Goal: Task Accomplishment & Management: Manage account settings

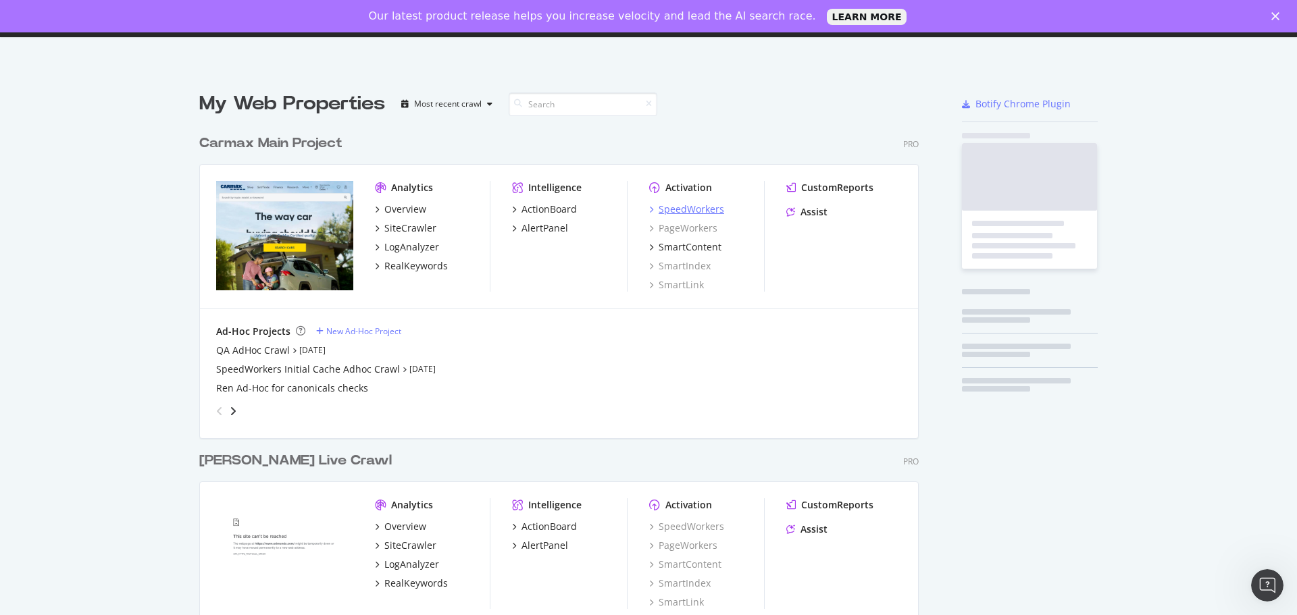
click at [699, 211] on div "SpeedWorkers" at bounding box center [692, 210] width 66 height 14
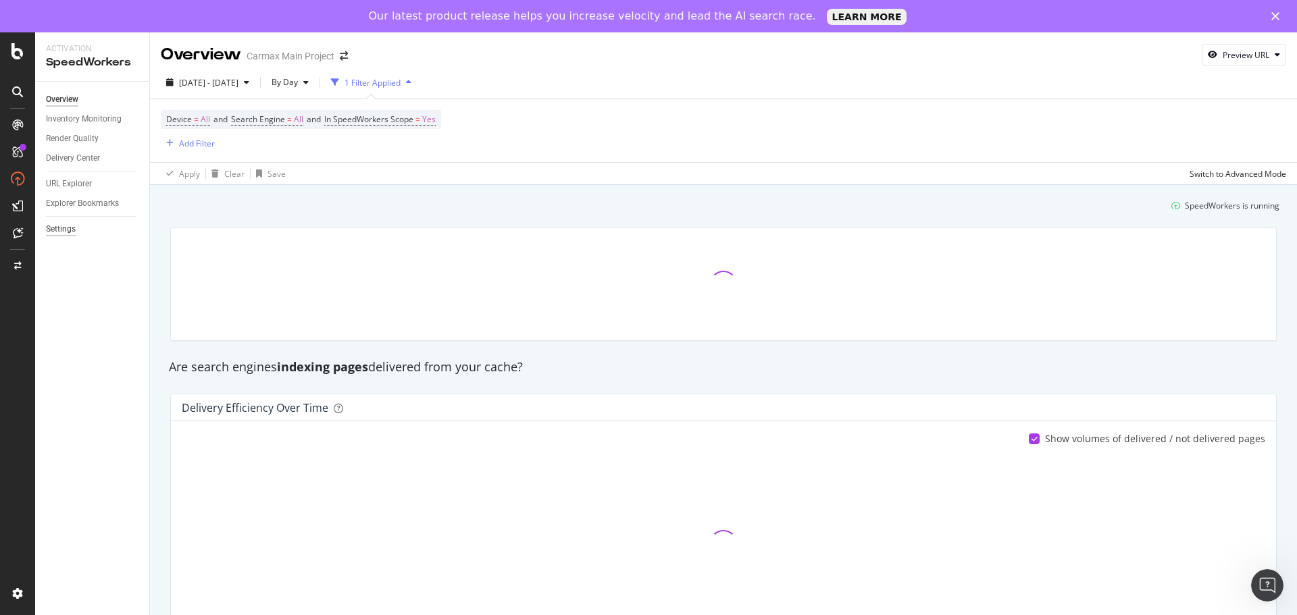
click at [74, 223] on div "Settings" at bounding box center [61, 229] width 30 height 14
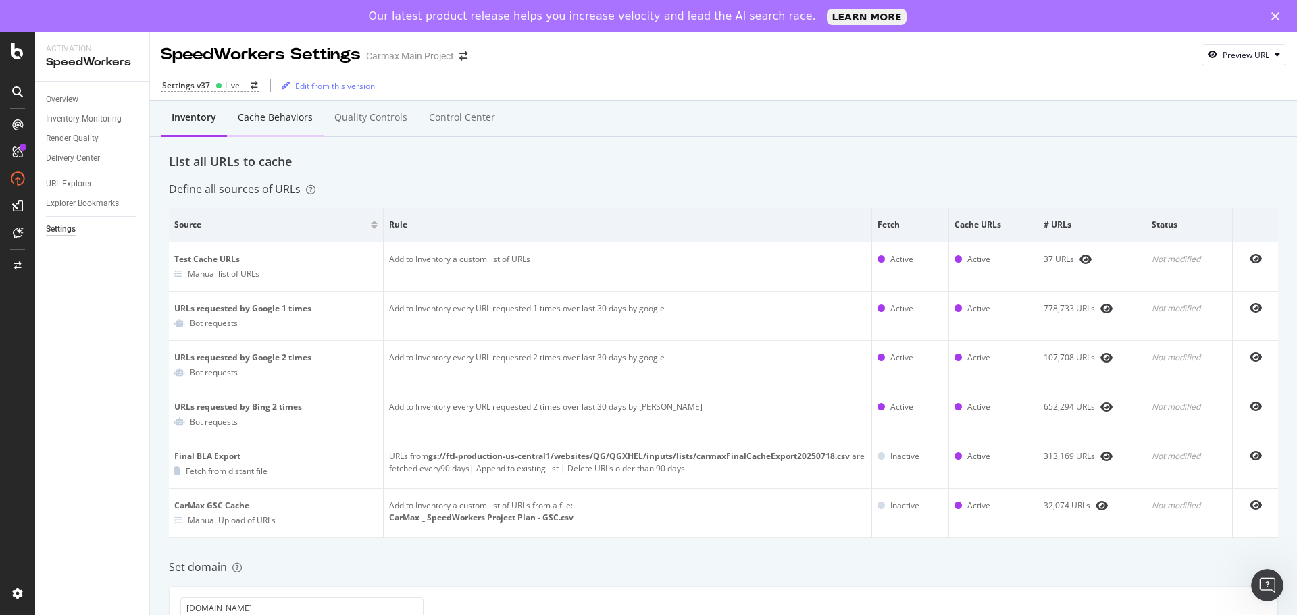
click at [259, 125] on div "Cache behaviors" at bounding box center [275, 118] width 97 height 37
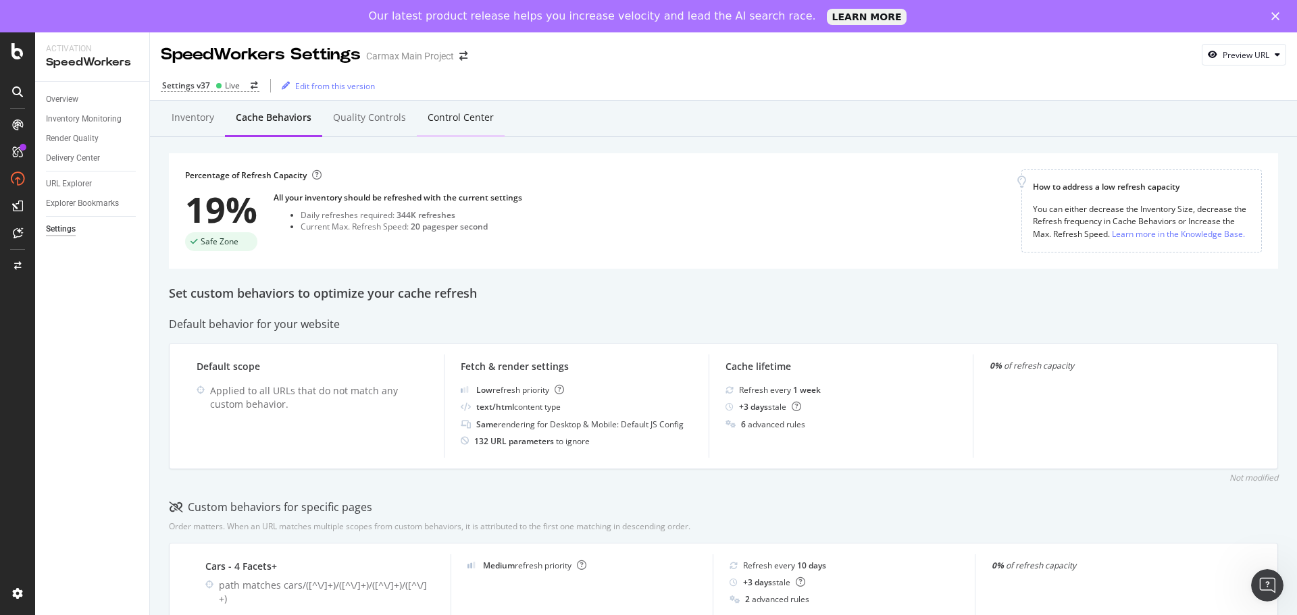
click at [479, 122] on div "Control Center" at bounding box center [461, 118] width 66 height 14
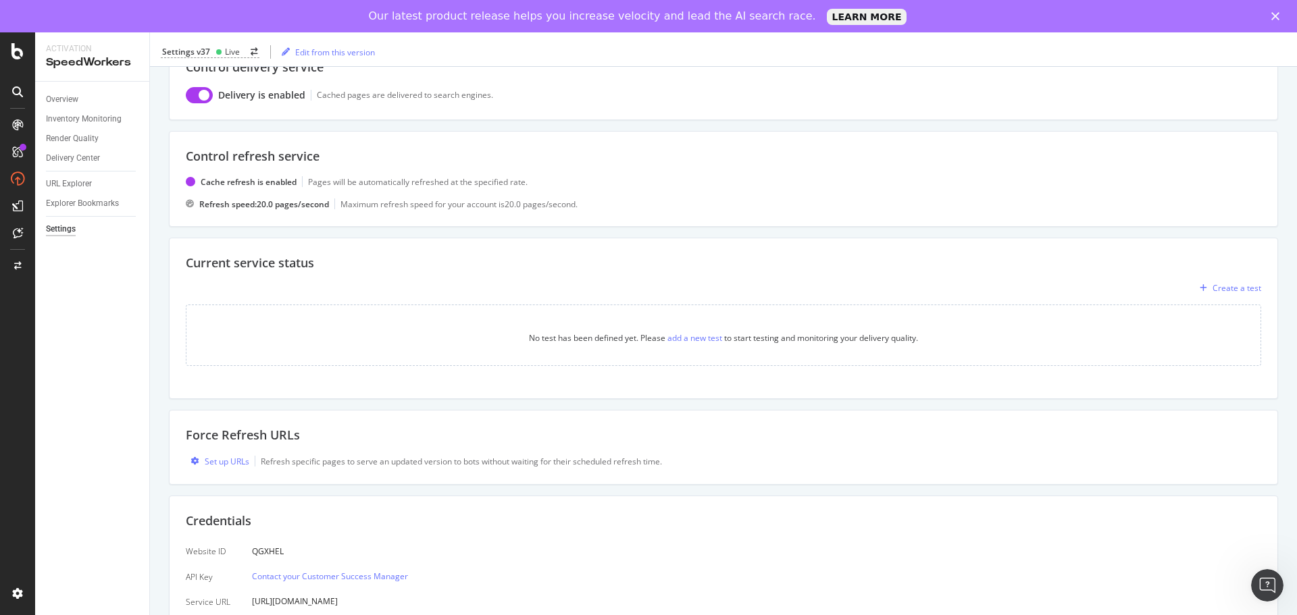
scroll to position [135, 0]
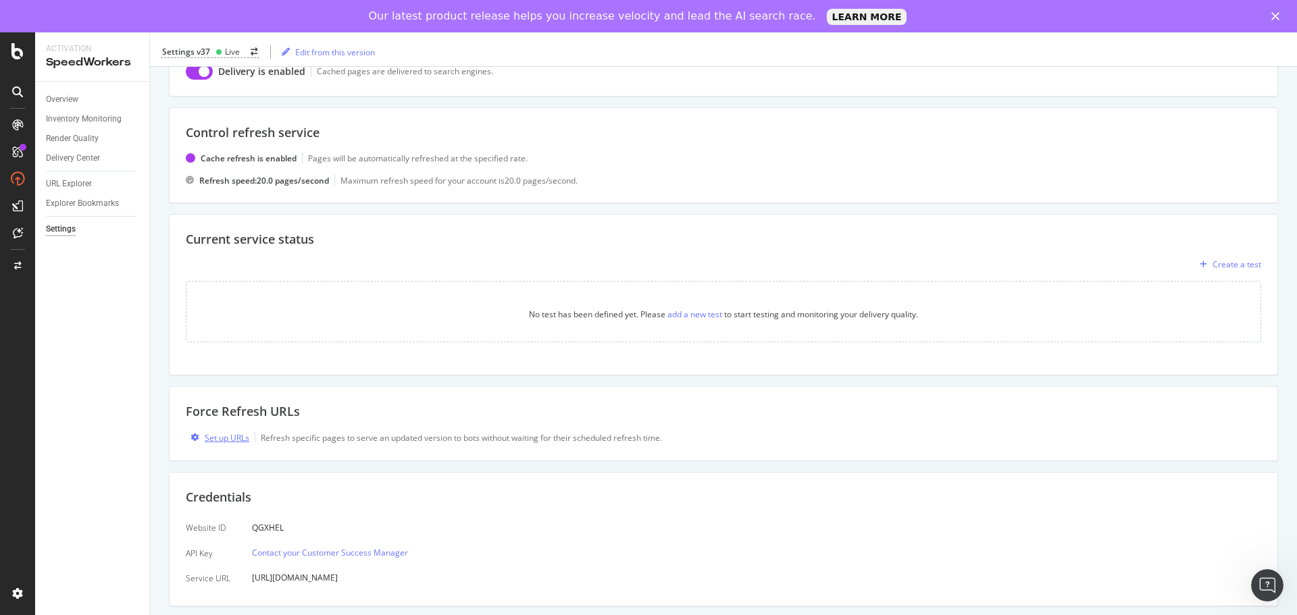
click at [228, 436] on div "Set up URLs" at bounding box center [227, 437] width 45 height 11
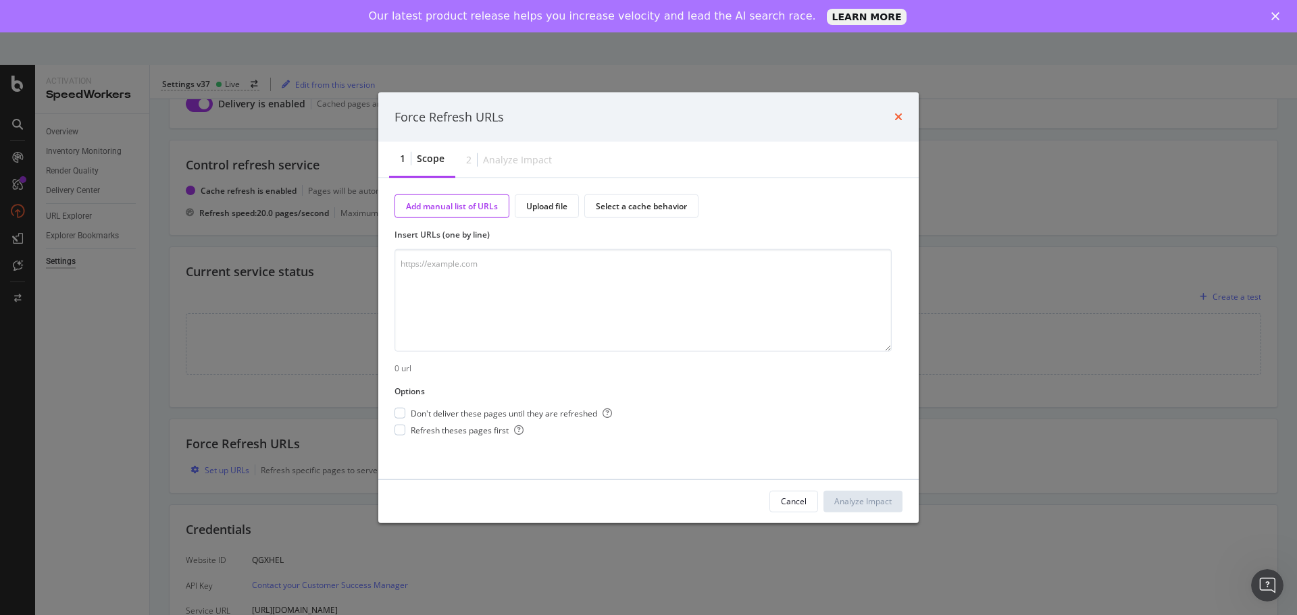
drag, startPoint x: 897, startPoint y: 111, endPoint x: 867, endPoint y: 142, distance: 42.5
click at [897, 112] on icon "times" at bounding box center [899, 116] width 8 height 11
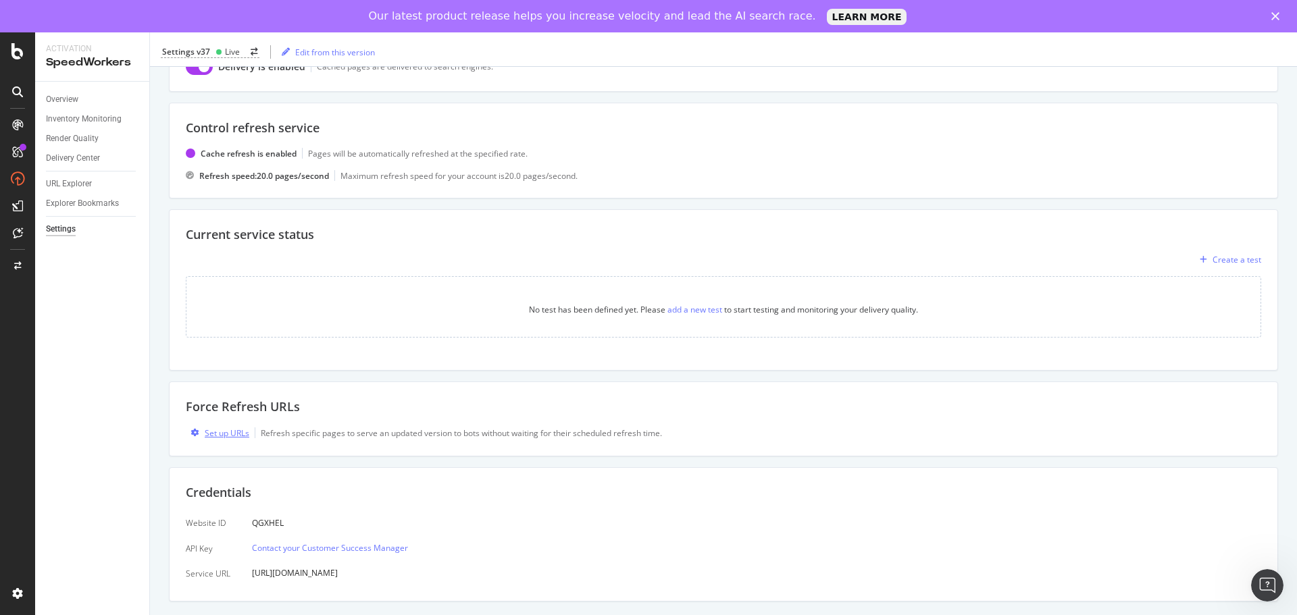
scroll to position [141, 0]
click at [236, 430] on div "Set up URLs" at bounding box center [227, 431] width 45 height 11
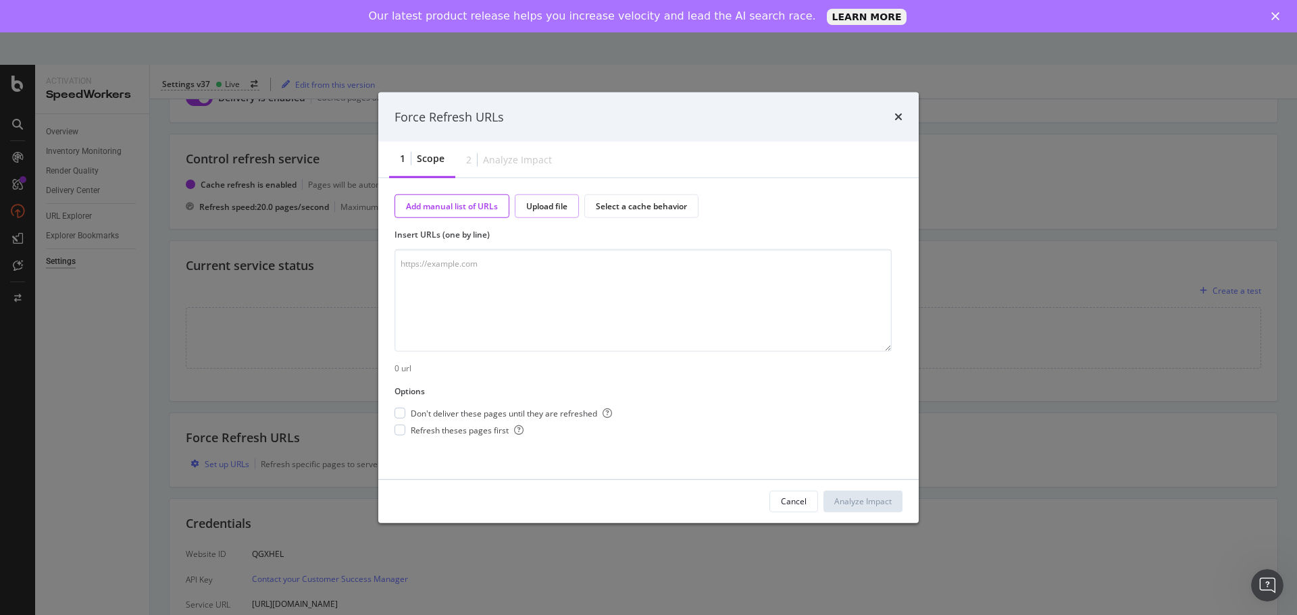
click at [543, 209] on div "Upload file" at bounding box center [546, 206] width 41 height 11
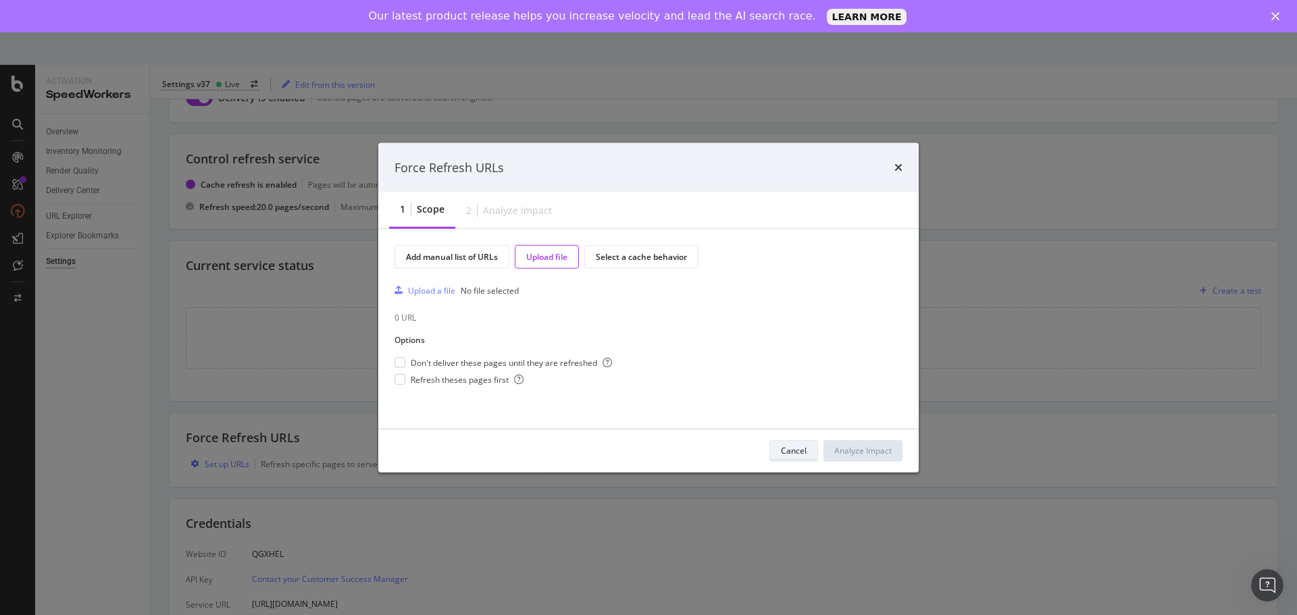
click at [789, 444] on div "Cancel" at bounding box center [794, 451] width 26 height 19
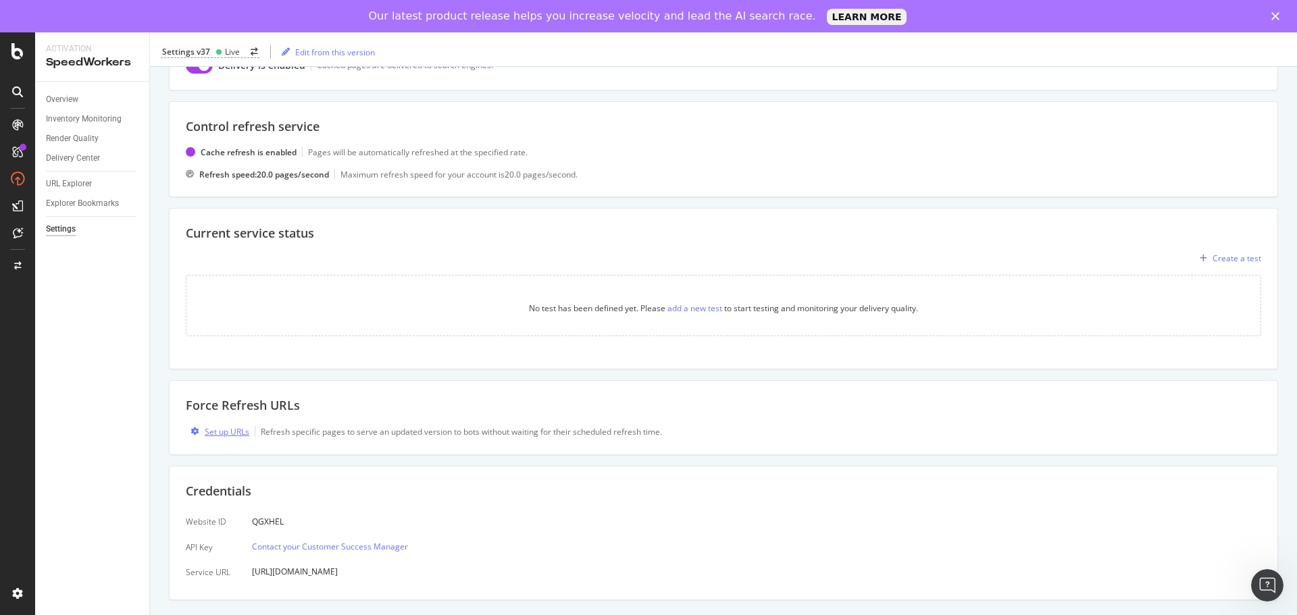
drag, startPoint x: 227, startPoint y: 418, endPoint x: 226, endPoint y: 430, distance: 12.9
click at [227, 418] on div "Force Refresh URLs Set up URLs Refresh specific pages to serve an updated versi…" at bounding box center [723, 417] width 1109 height 75
click at [225, 436] on div "Set up URLs" at bounding box center [227, 431] width 45 height 11
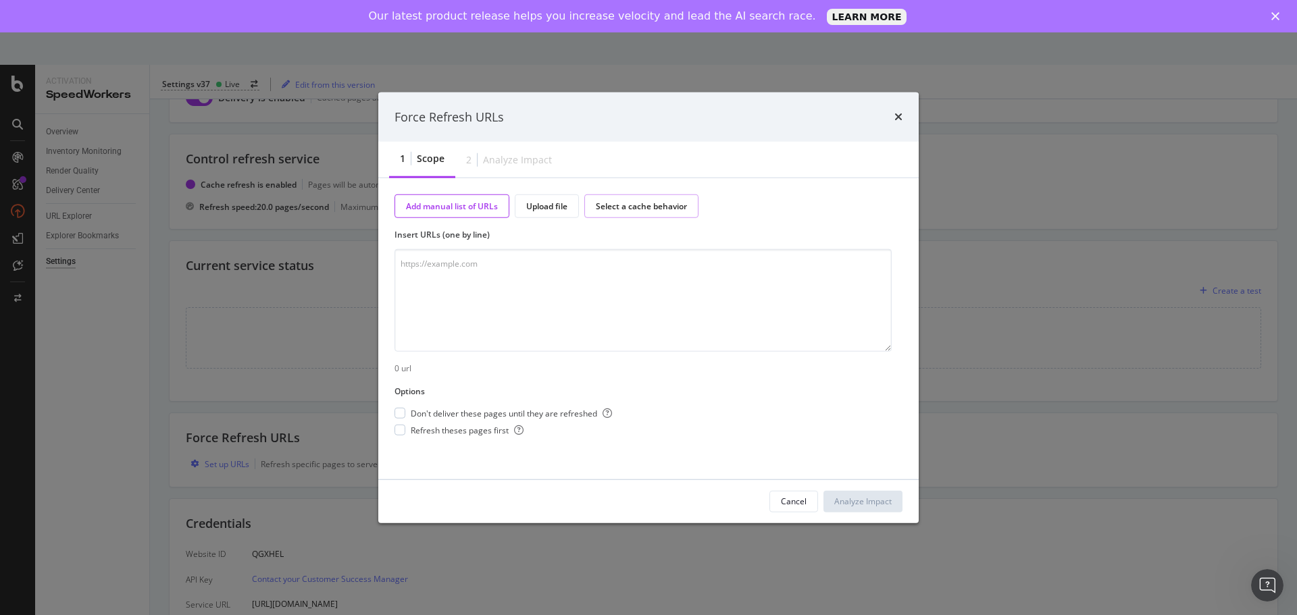
click at [634, 210] on div "Select a cache behavior" at bounding box center [641, 206] width 91 height 11
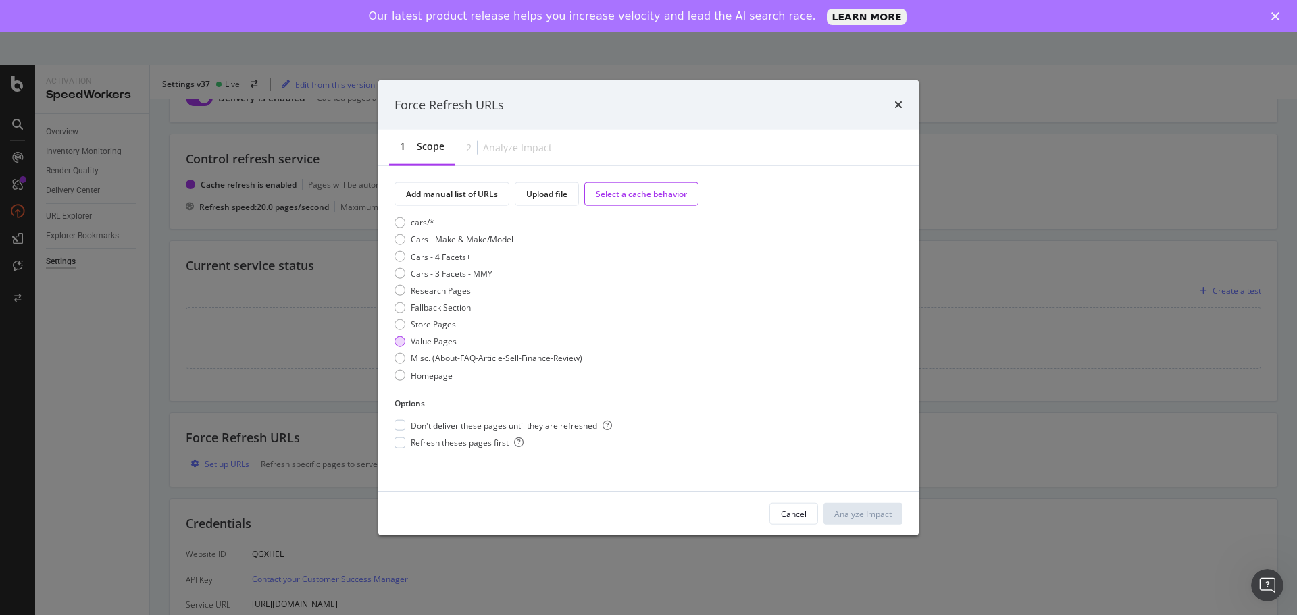
click at [440, 344] on div "Value Pages" at bounding box center [434, 341] width 46 height 11
click at [407, 443] on div "Refresh theses pages first" at bounding box center [504, 442] width 218 height 11
click at [897, 109] on icon "times" at bounding box center [899, 104] width 8 height 11
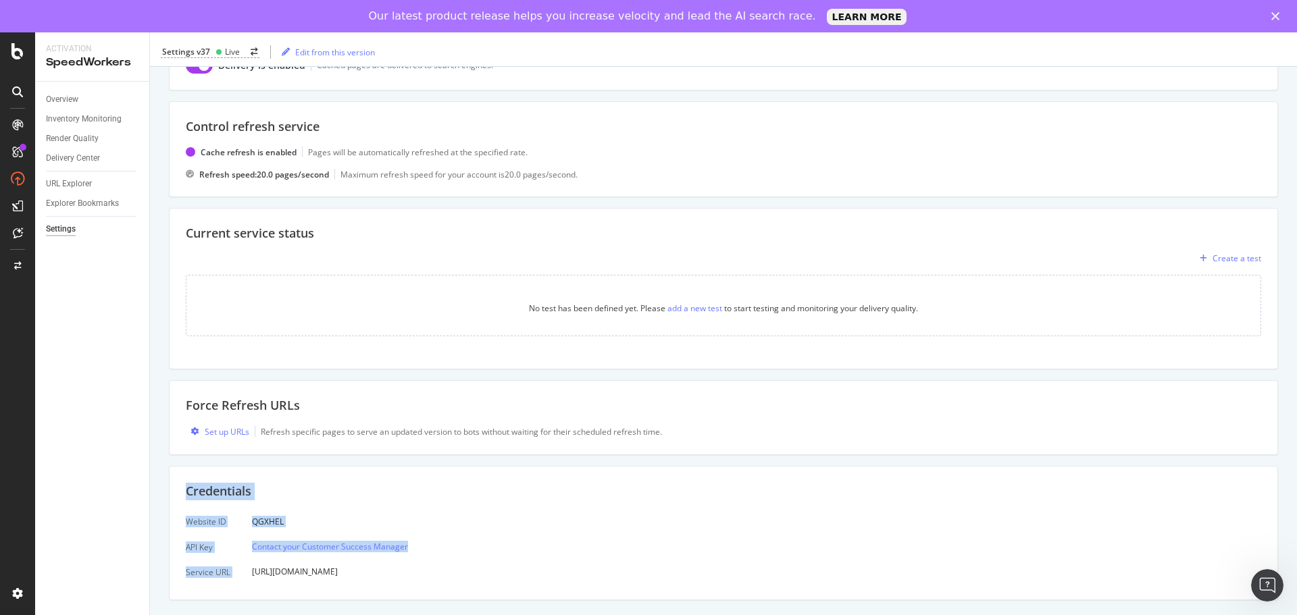
drag, startPoint x: 187, startPoint y: 483, endPoint x: 423, endPoint y: 559, distance: 247.8
click at [423, 559] on div "Credentials Website ID API Key Service URL QGXHEL Contact your Customer Success…" at bounding box center [723, 533] width 1109 height 134
click at [417, 590] on div "Credentials Website ID API Key Service URL QGXHEL Contact your Customer Success…" at bounding box center [723, 533] width 1109 height 134
drag, startPoint x: 408, startPoint y: 574, endPoint x: 180, endPoint y: 521, distance: 233.9
click at [180, 521] on div "Credentials Website ID API Key Service URL QGXHEL Contact your Customer Success…" at bounding box center [723, 533] width 1109 height 134
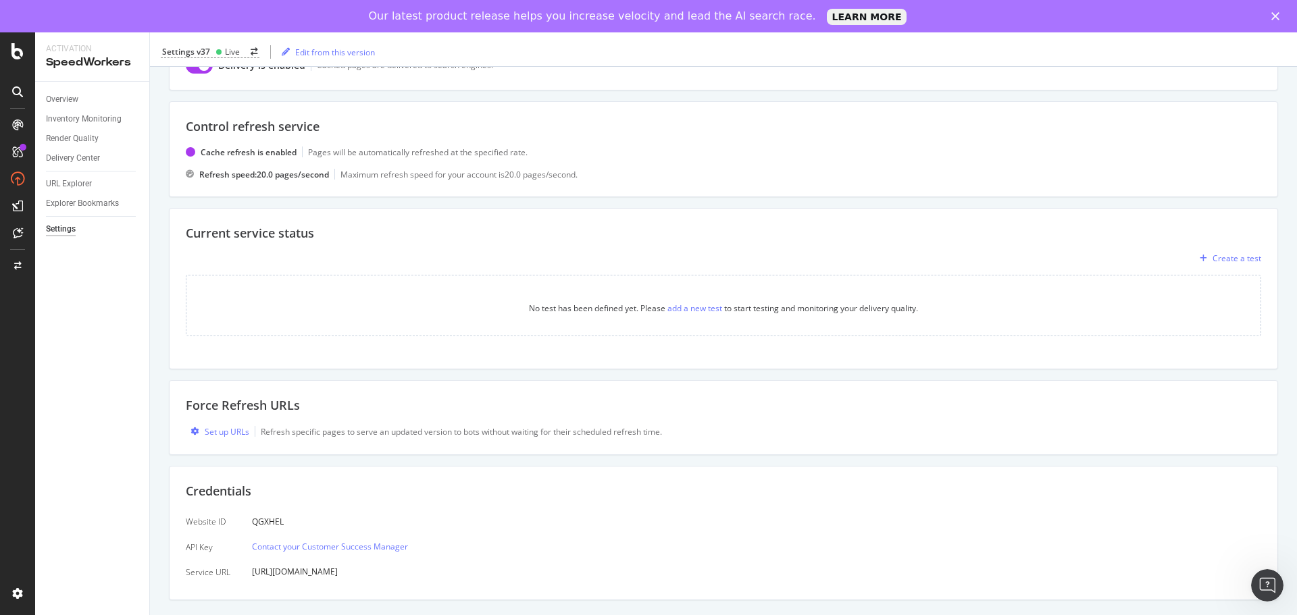
copy div "Website ID API Key Service URL QGXHEL Contact your Customer Success Manager [UR…"
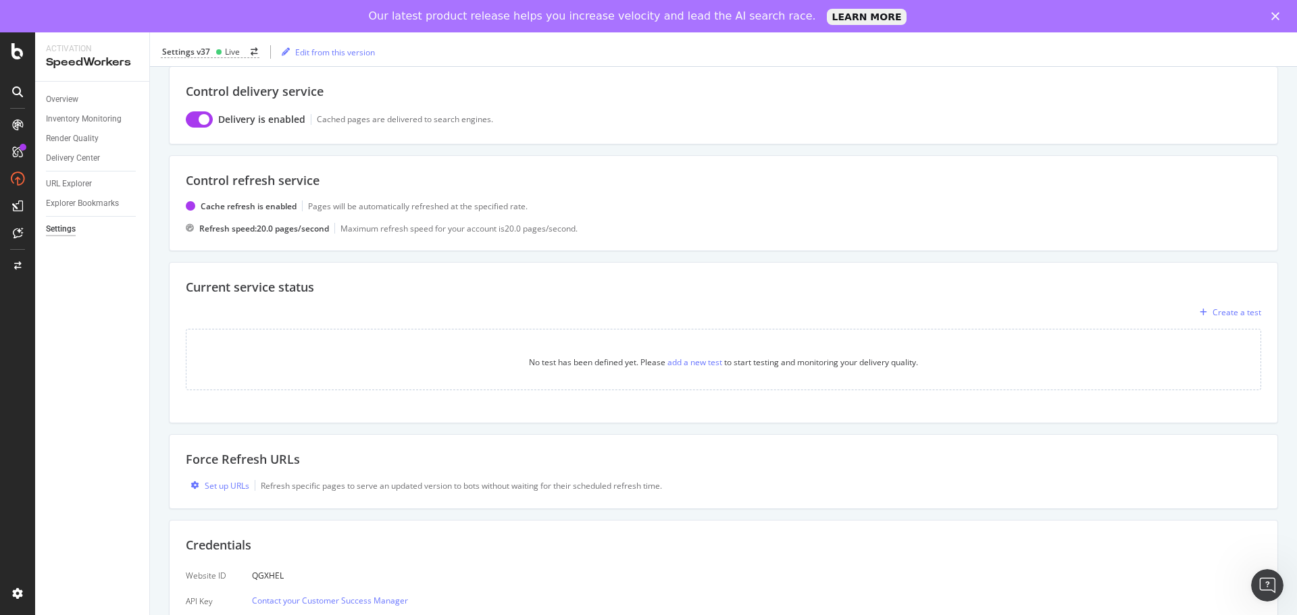
scroll to position [6, 0]
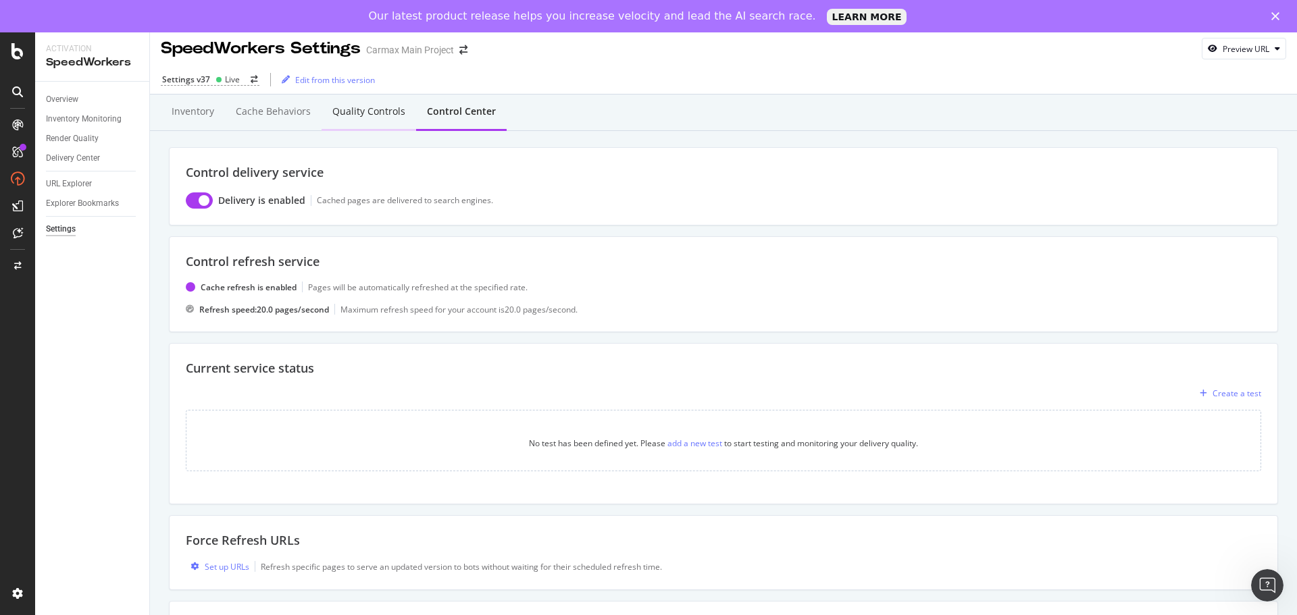
click at [365, 112] on div "Quality Controls" at bounding box center [368, 112] width 73 height 14
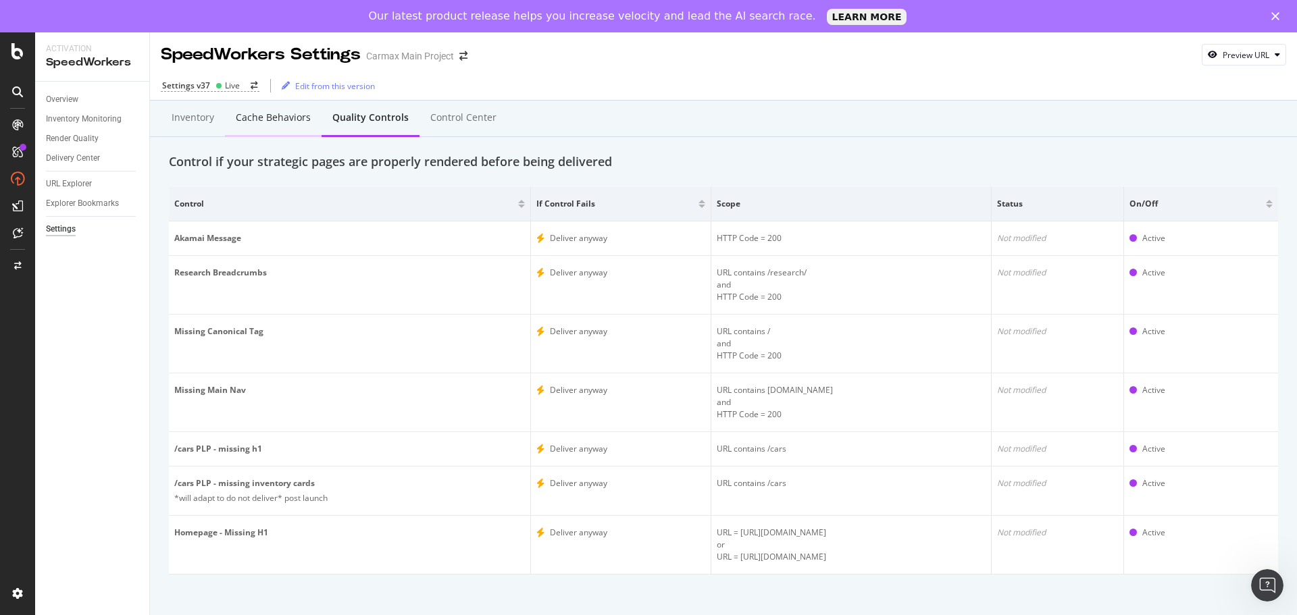
click at [266, 121] on div "Cache behaviors" at bounding box center [273, 118] width 75 height 14
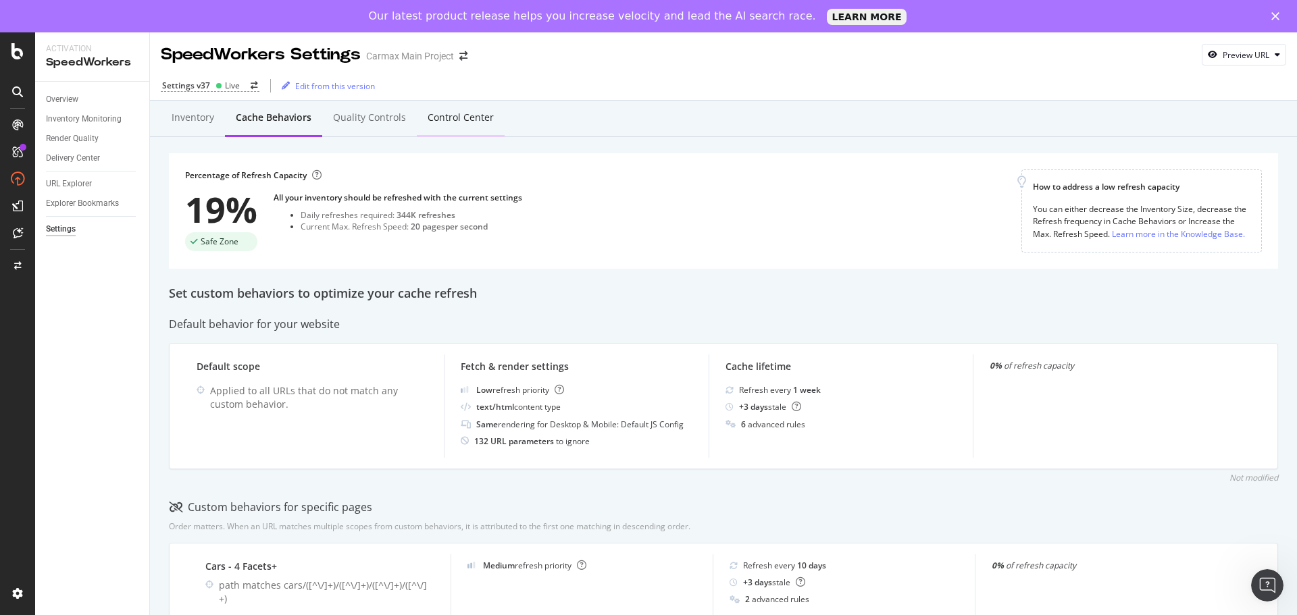
click at [453, 126] on div "Control Center" at bounding box center [461, 118] width 88 height 37
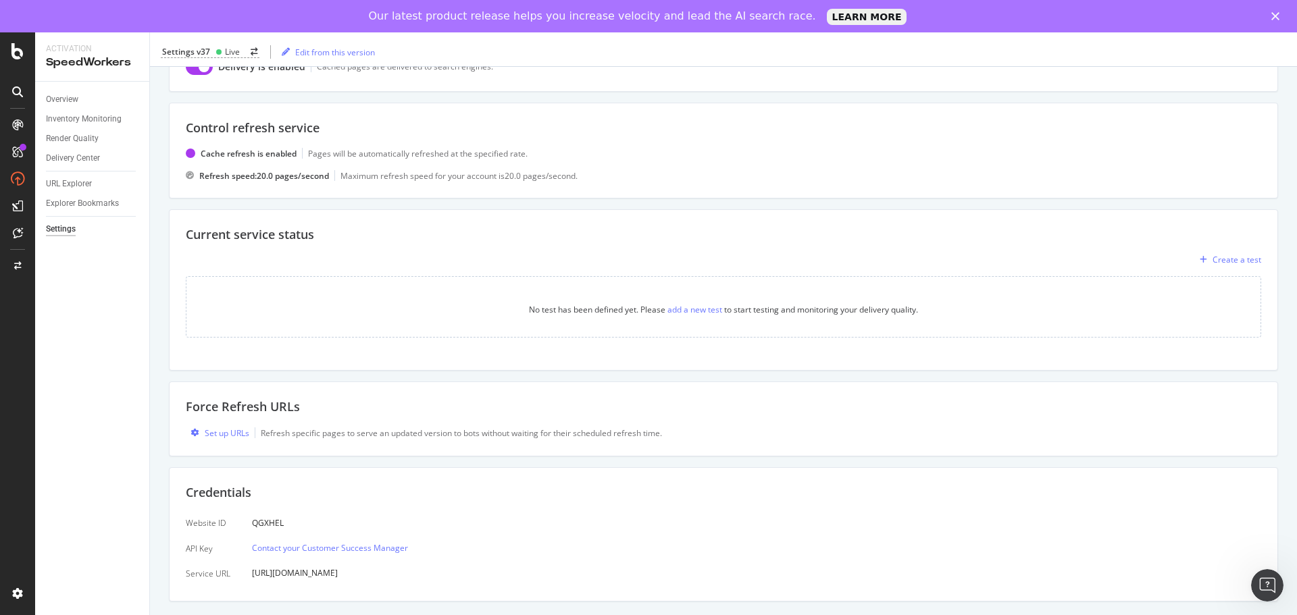
scroll to position [141, 0]
click at [218, 434] on div "Set up URLs" at bounding box center [227, 431] width 45 height 11
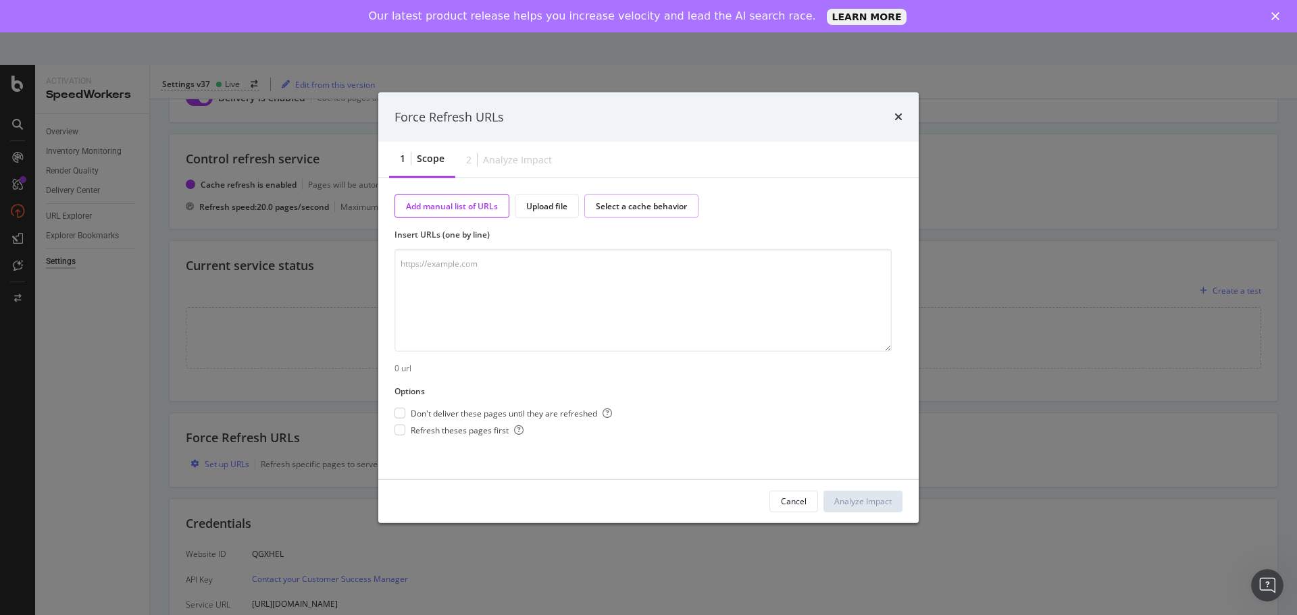
click at [637, 211] on div "Select a cache behavior" at bounding box center [641, 206] width 91 height 11
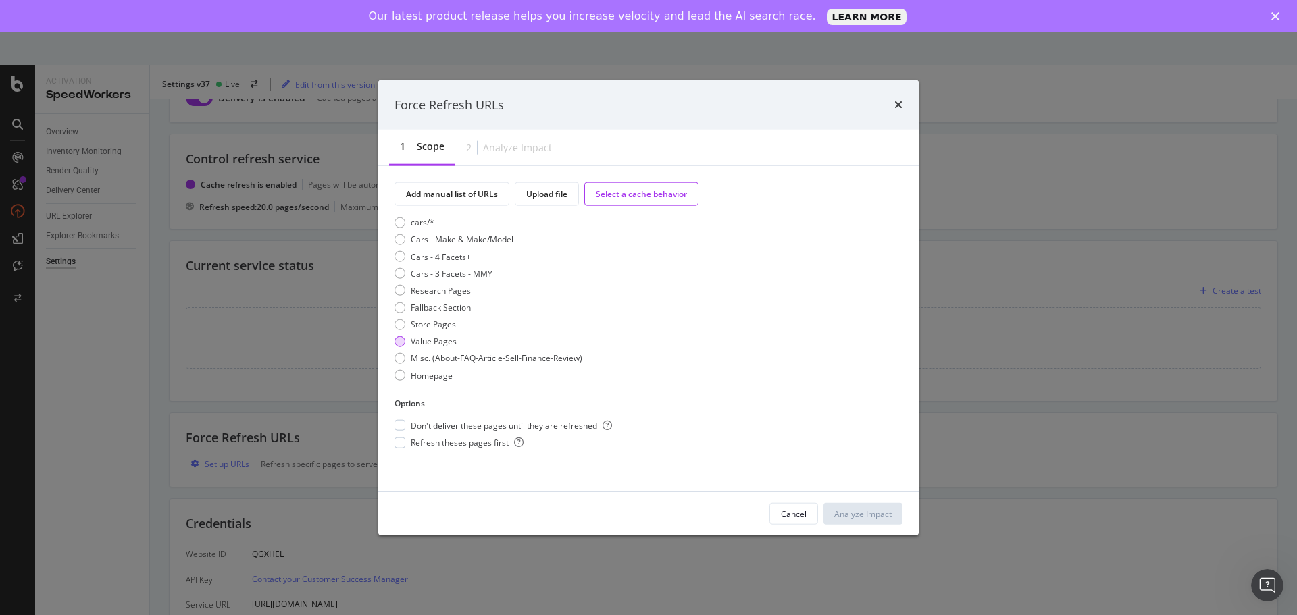
click at [411, 338] on div "Value Pages" at bounding box center [434, 341] width 46 height 11
click at [901, 107] on icon "times" at bounding box center [899, 104] width 8 height 11
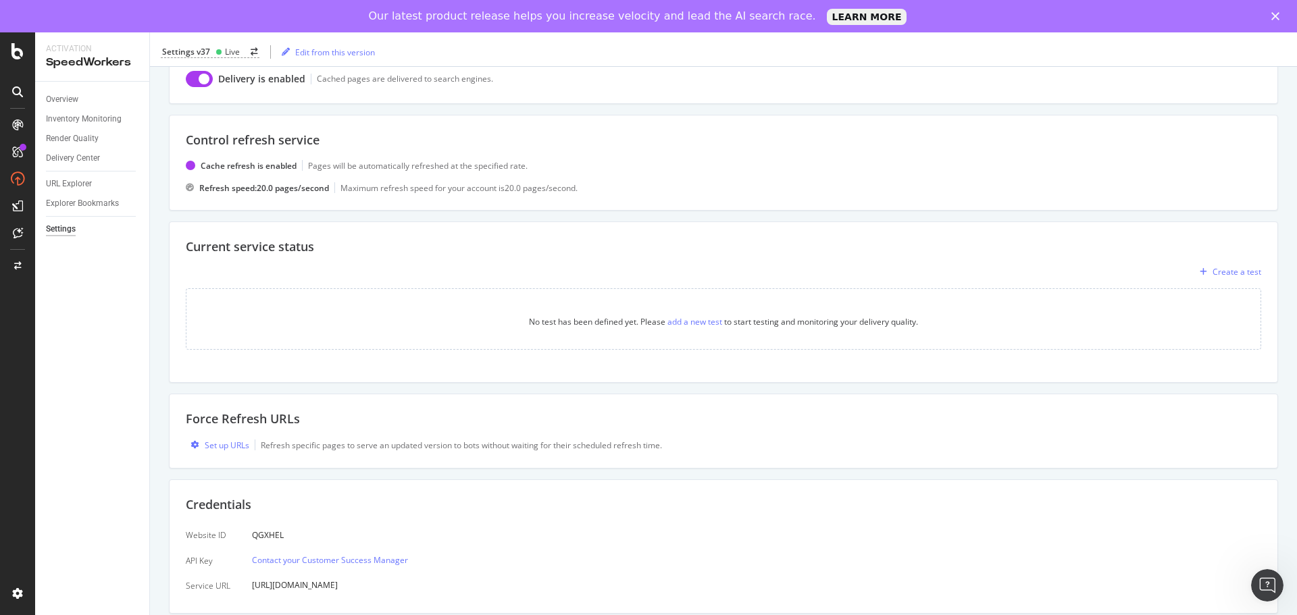
scroll to position [135, 0]
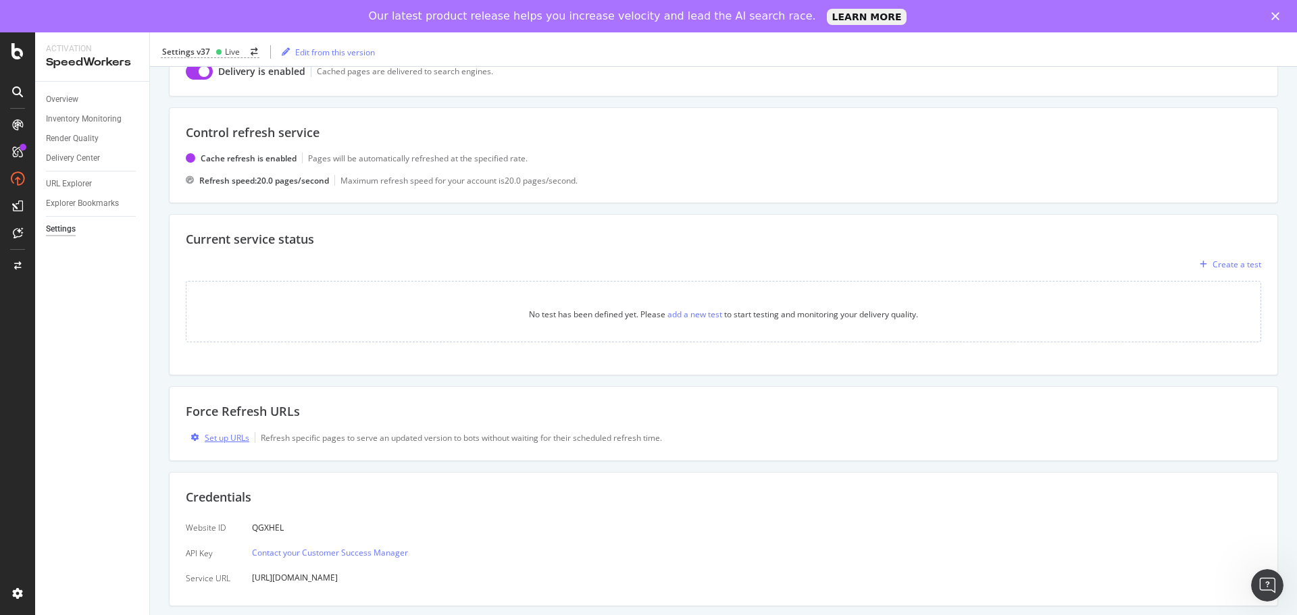
click at [234, 438] on div "Set up URLs" at bounding box center [227, 437] width 45 height 11
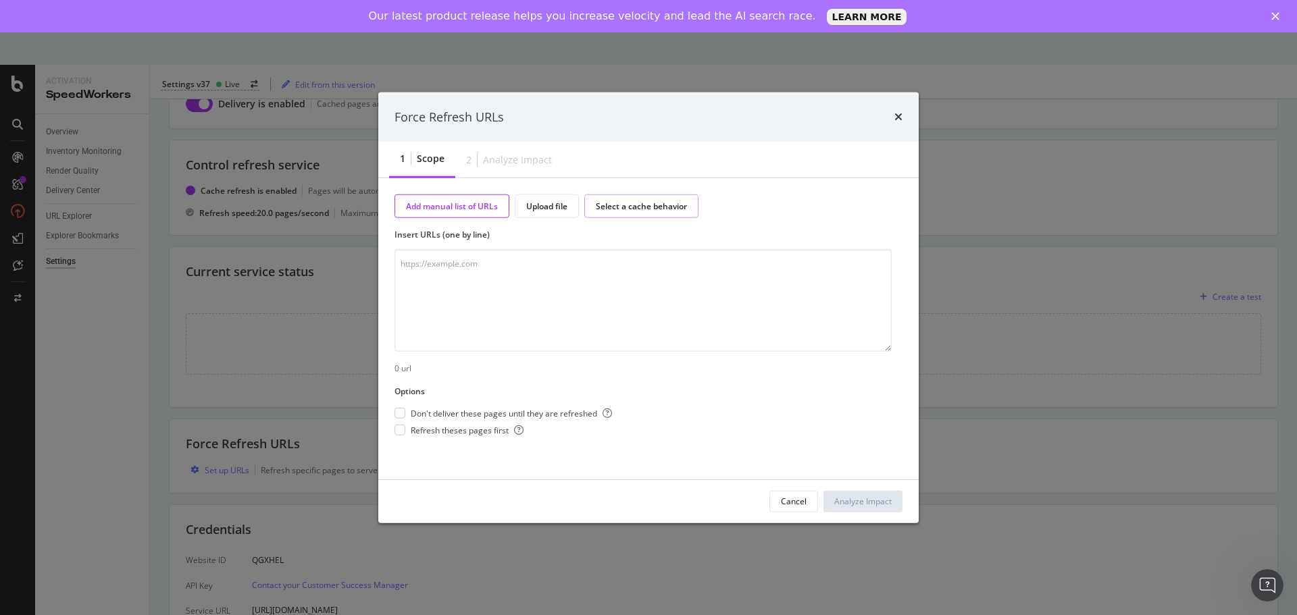
click at [656, 210] on div "Select a cache behavior" at bounding box center [641, 206] width 91 height 11
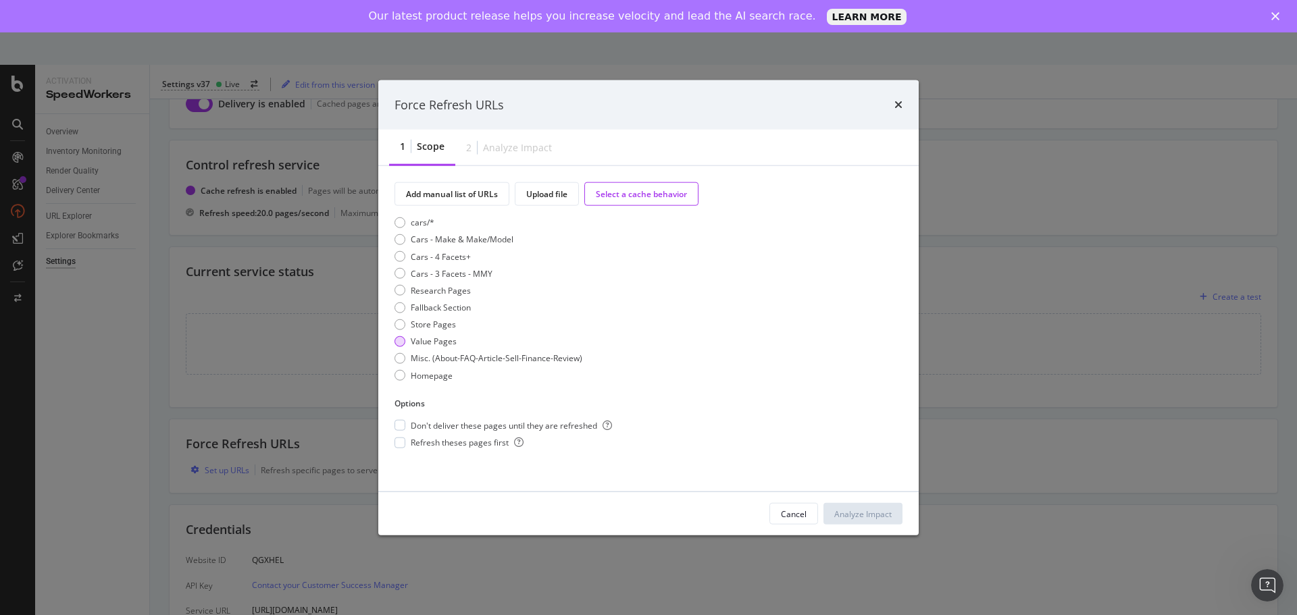
click at [436, 345] on div "Value Pages" at bounding box center [434, 341] width 46 height 11
click at [789, 518] on div "Cancel" at bounding box center [794, 513] width 26 height 11
